Goal: Obtain resource: Obtain resource

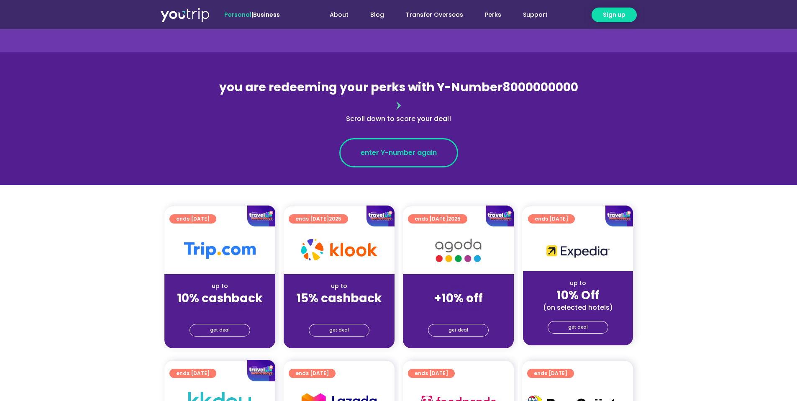
click at [427, 144] on link "enter Y-number again" at bounding box center [398, 152] width 119 height 29
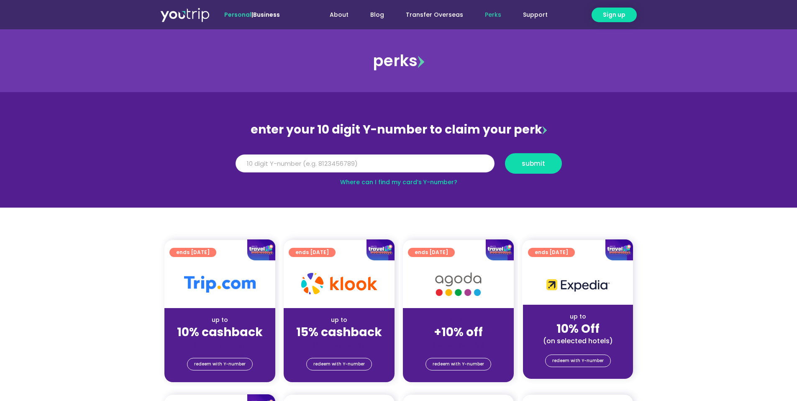
click at [407, 161] on input "Y Number" at bounding box center [365, 163] width 259 height 18
type input "8000000000"
click at [334, 361] on span "redeem with Y-number" at bounding box center [338, 364] width 51 height 12
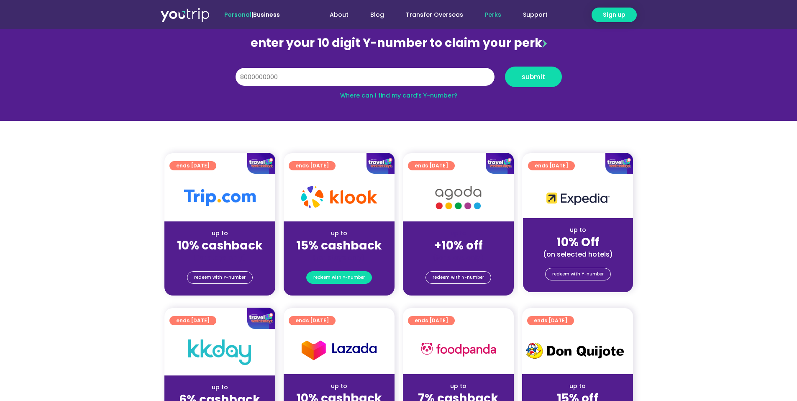
scroll to position [92, 0]
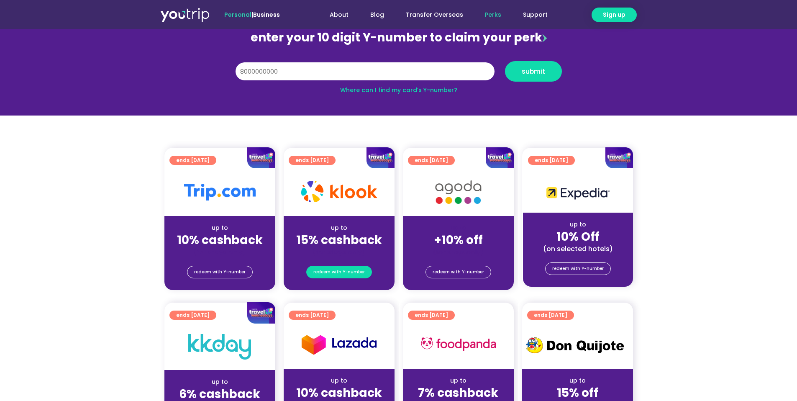
click at [337, 275] on span "redeem with Y-number" at bounding box center [338, 272] width 51 height 12
click at [342, 68] on input "8000000000" at bounding box center [365, 71] width 259 height 18
drag, startPoint x: 342, startPoint y: 68, endPoint x: 289, endPoint y: 56, distance: 53.8
click at [289, 56] on div "enter your 10 digit Y-number to claim your perk Y Number 8000000000 submit Wher…" at bounding box center [398, 61] width 335 height 68
click at [248, 73] on input "8191848955" at bounding box center [365, 71] width 259 height 18
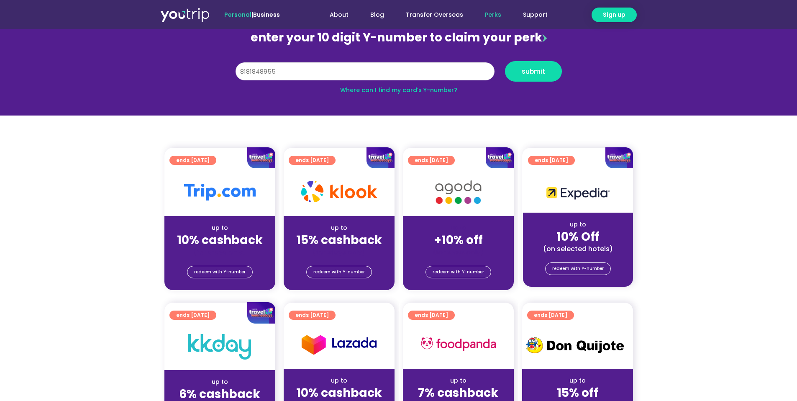
type input "8181848955"
click at [505, 61] on button "submit" at bounding box center [533, 71] width 57 height 20
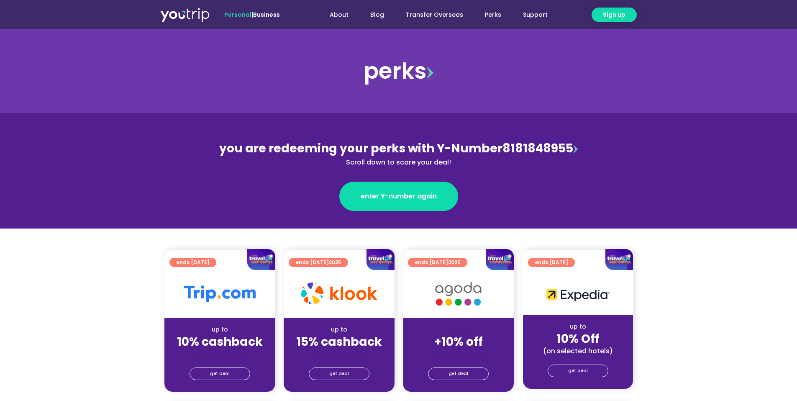
scroll to position [56, 0]
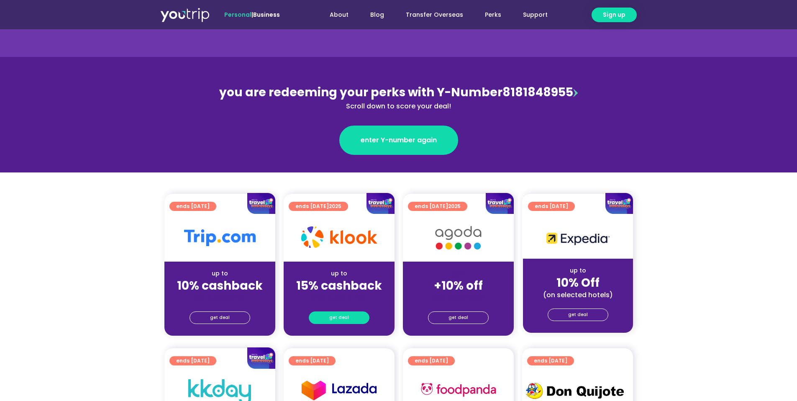
click at [349, 315] on link "get deal" at bounding box center [339, 317] width 61 height 13
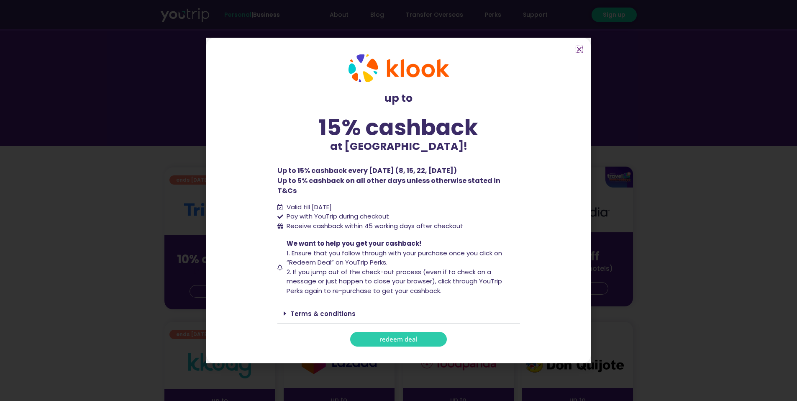
scroll to position [99, 0]
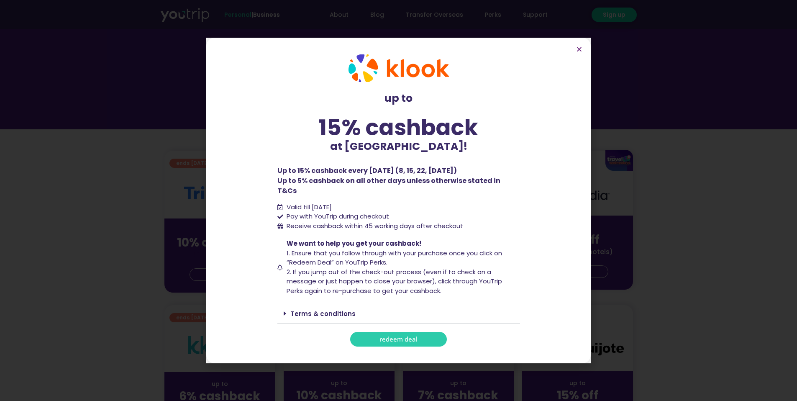
click at [400, 332] on link "redeem deal" at bounding box center [398, 339] width 97 height 15
